Goal: Obtain resource: Obtain resource

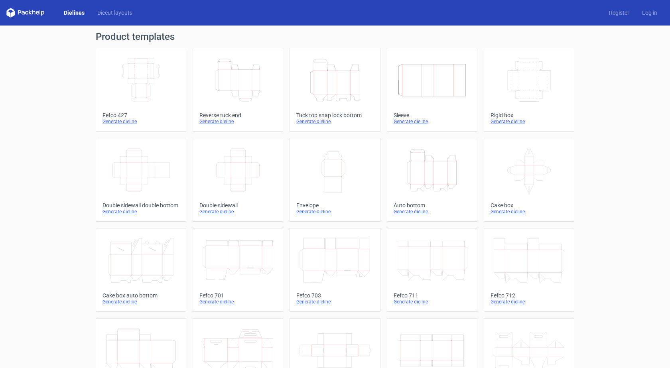
click at [118, 122] on div "Generate dieline" at bounding box center [140, 121] width 77 height 6
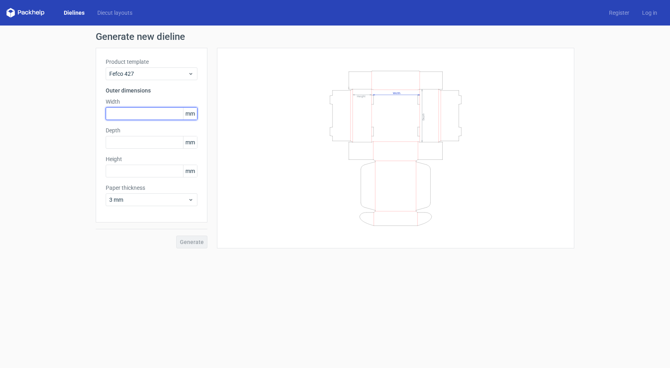
click at [134, 116] on input "text" at bounding box center [152, 113] width 92 height 13
type input "320"
click at [124, 143] on input "text" at bounding box center [152, 142] width 92 height 13
type input "160"
click at [122, 174] on input "text" at bounding box center [152, 171] width 92 height 13
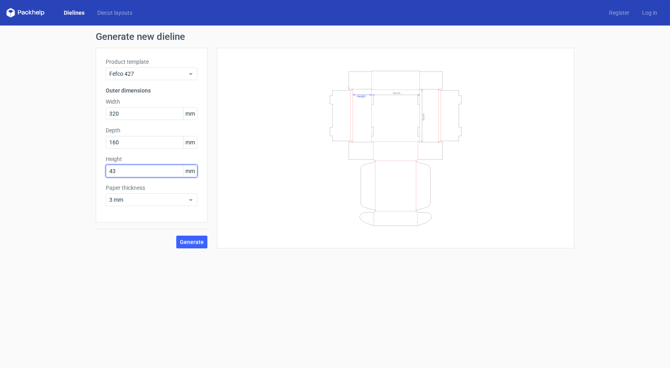
type input "43"
click at [176, 236] on button "Generate" at bounding box center [191, 242] width 31 height 13
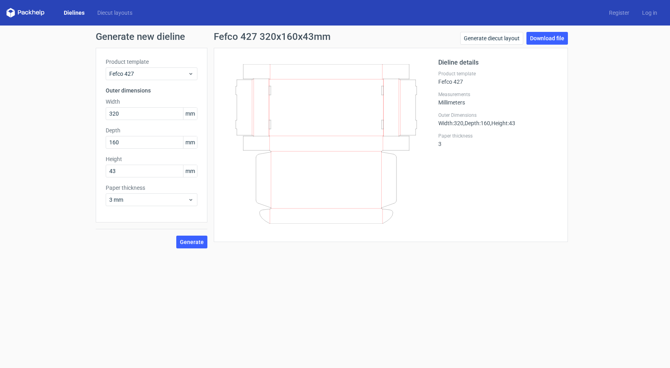
click at [438, 191] on div "Dieline details Product template Fefco 427 Measurements Millimeters Outer Dimen…" at bounding box center [498, 145] width 120 height 174
